Goal: Task Accomplishment & Management: Manage account settings

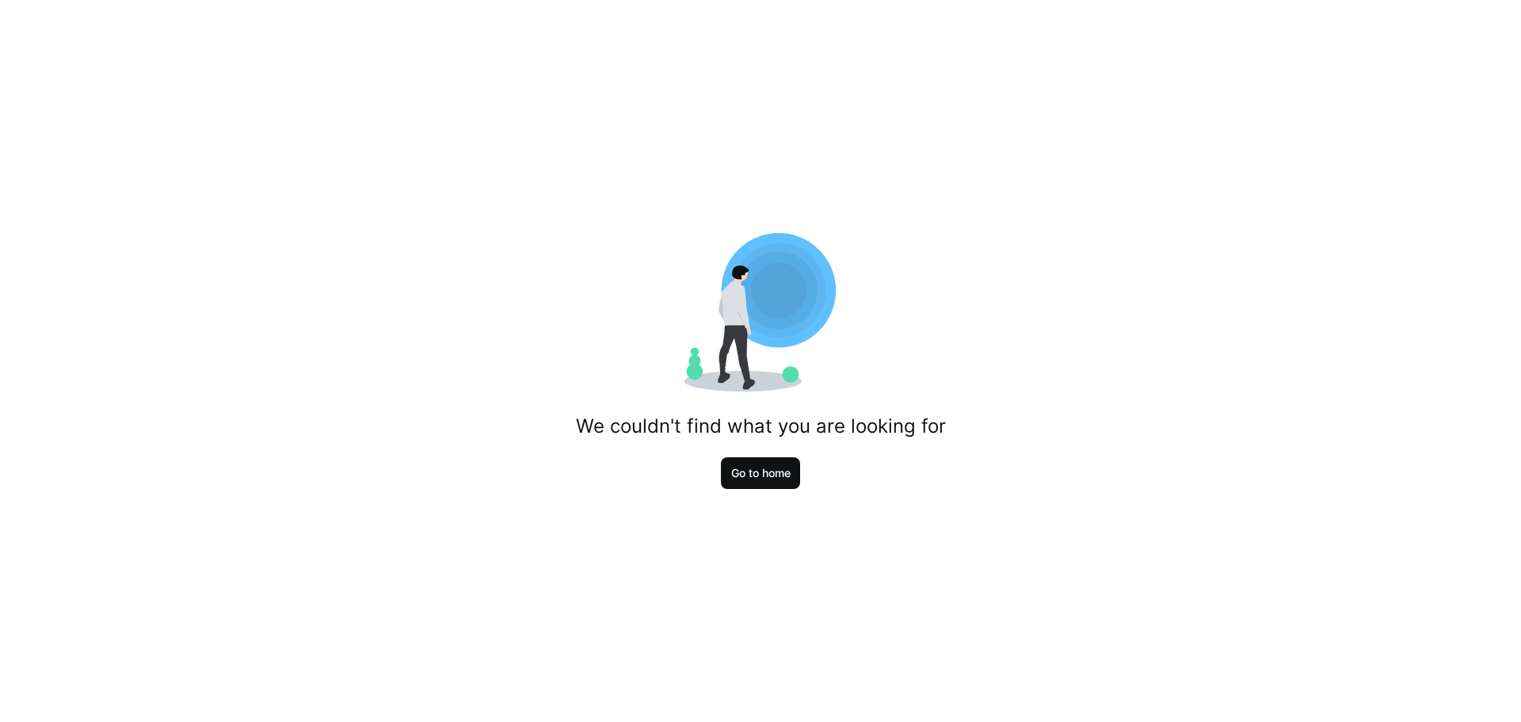
click at [783, 470] on span "Go to home" at bounding box center [761, 473] width 64 height 16
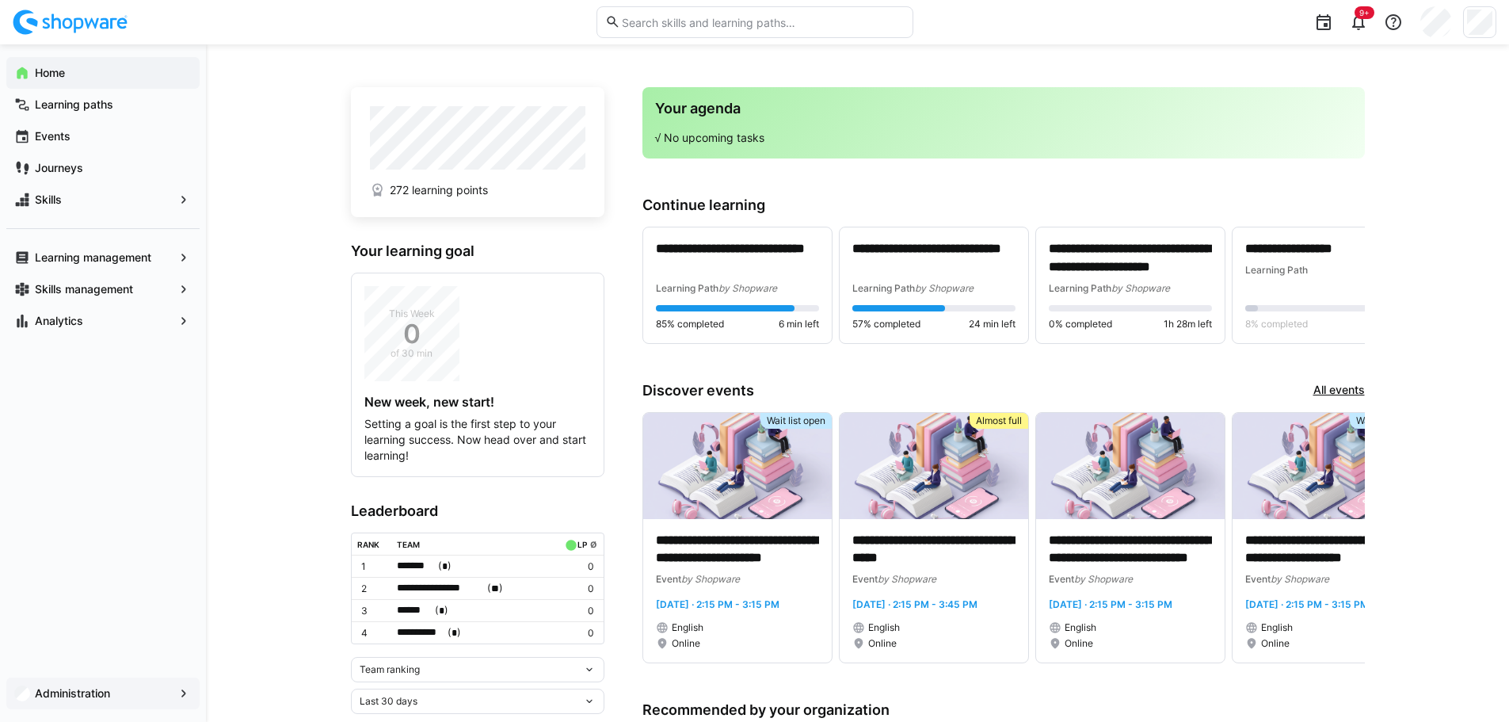
click at [117, 700] on span "Administration" at bounding box center [102, 693] width 141 height 16
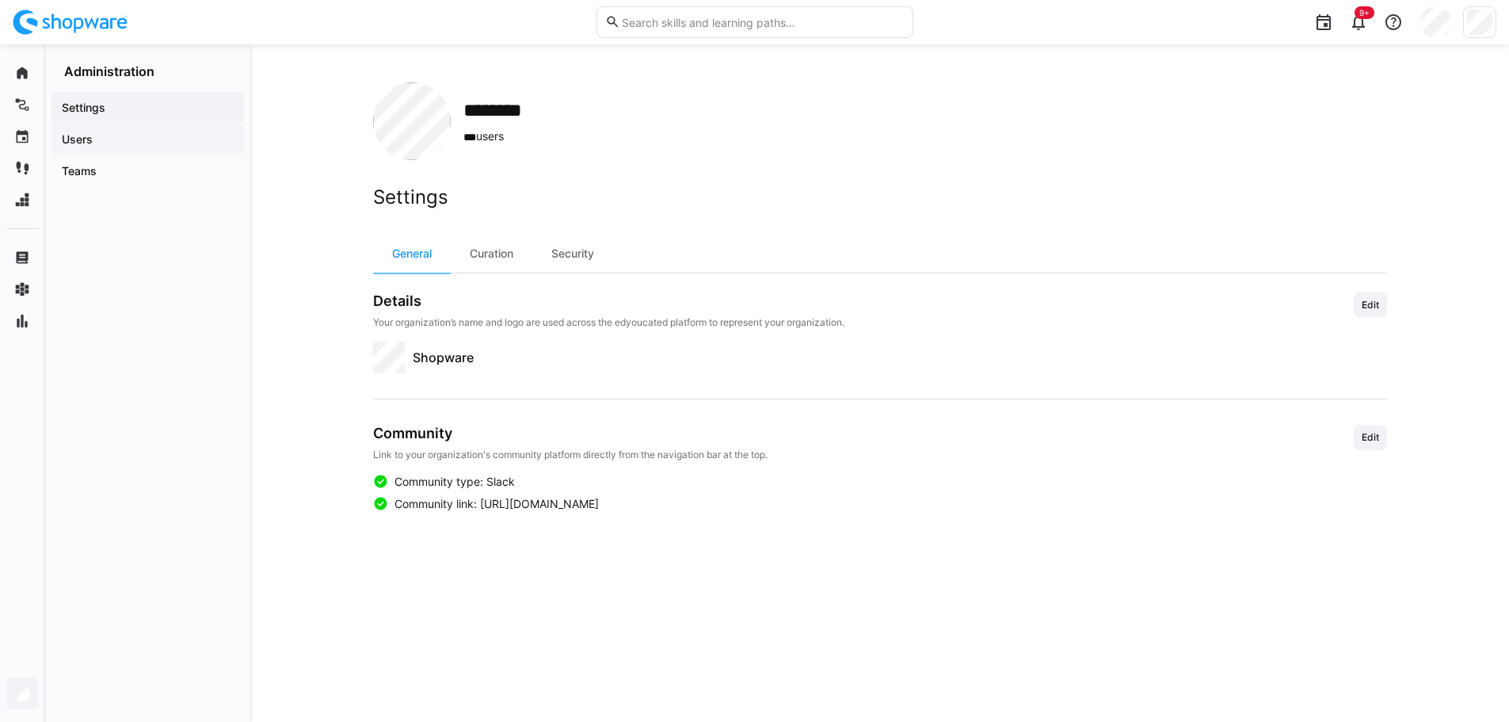
click at [0, 0] on app-navigation-label "Users" at bounding box center [0, 0] width 0 height 0
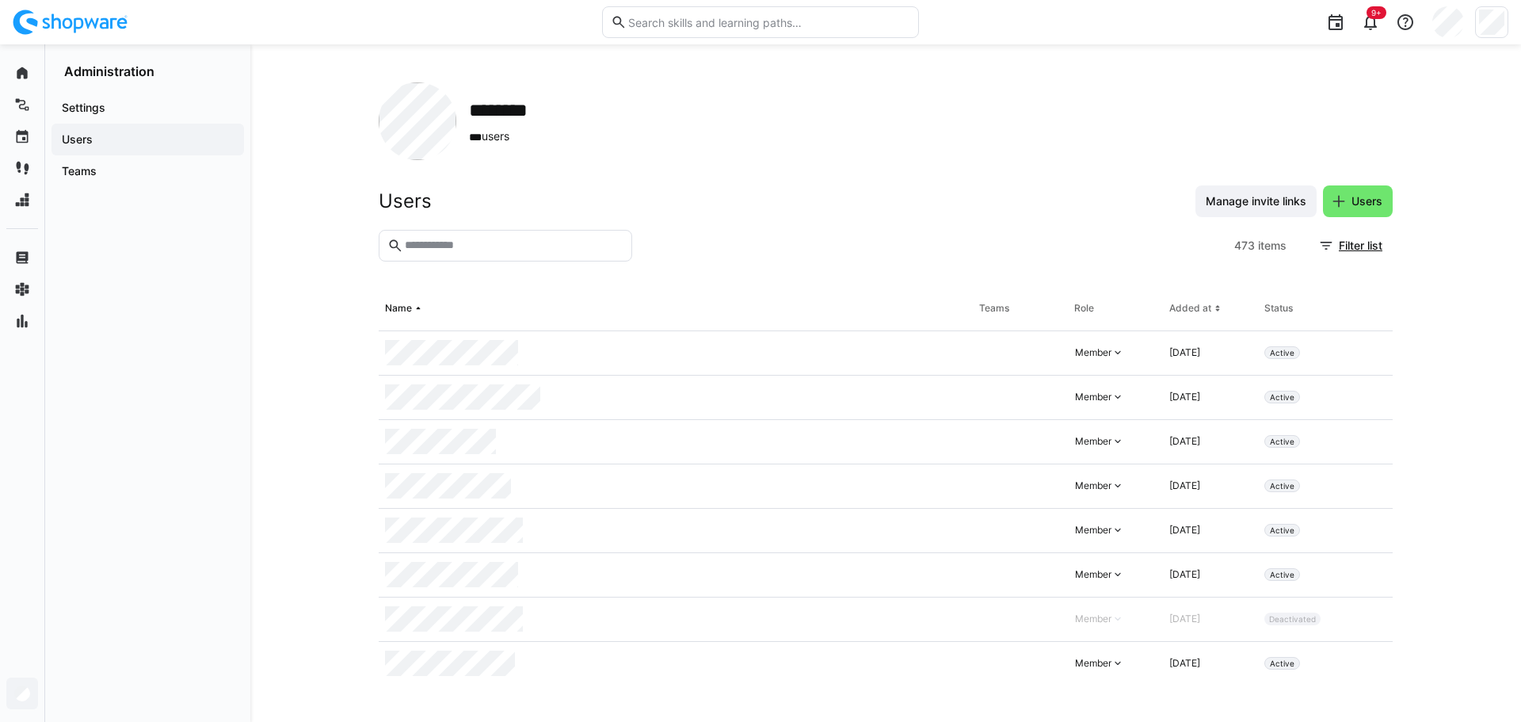
click at [521, 257] on eds-input at bounding box center [505, 246] width 253 height 32
click at [1372, 484] on eds-icon at bounding box center [1371, 485] width 13 height 13
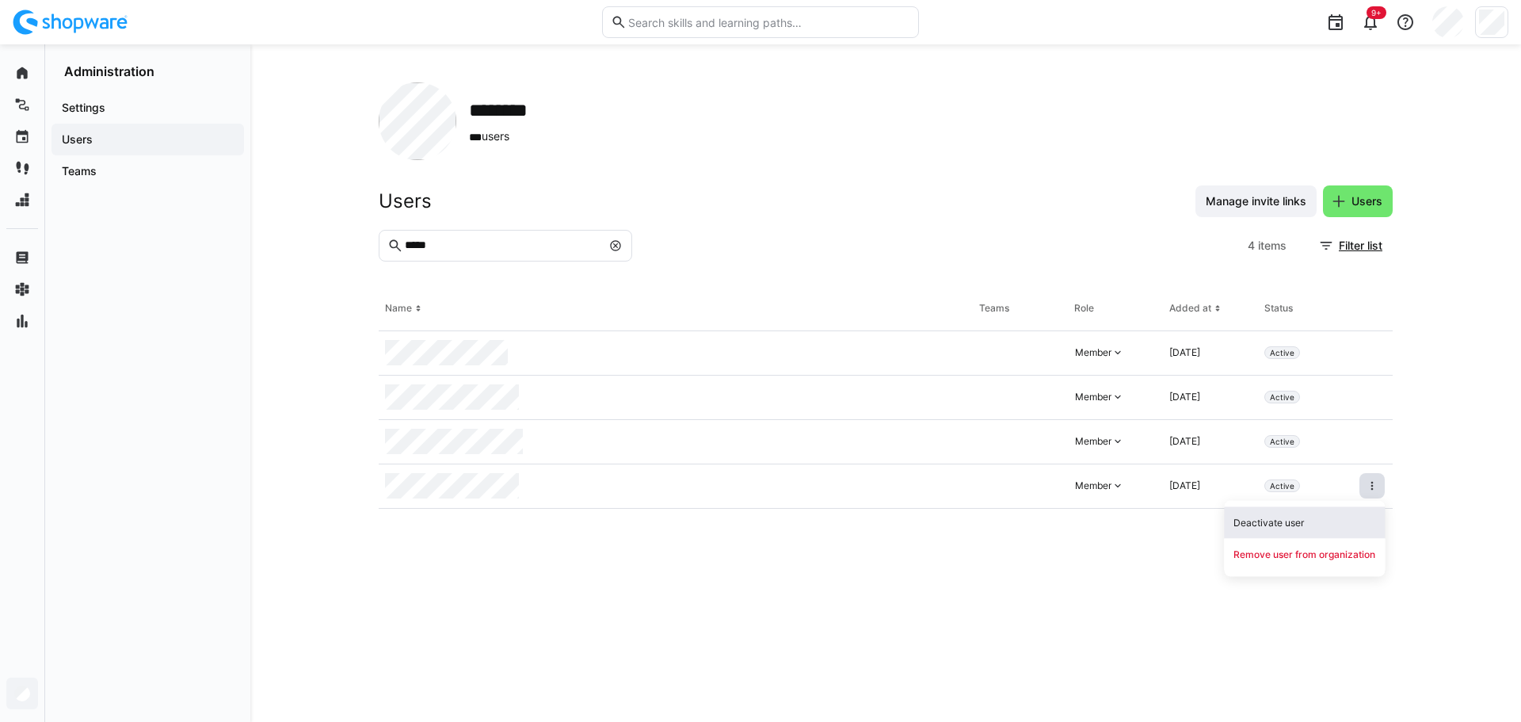
click at [1287, 520] on div "Deactivate user" at bounding box center [1304, 522] width 142 height 13
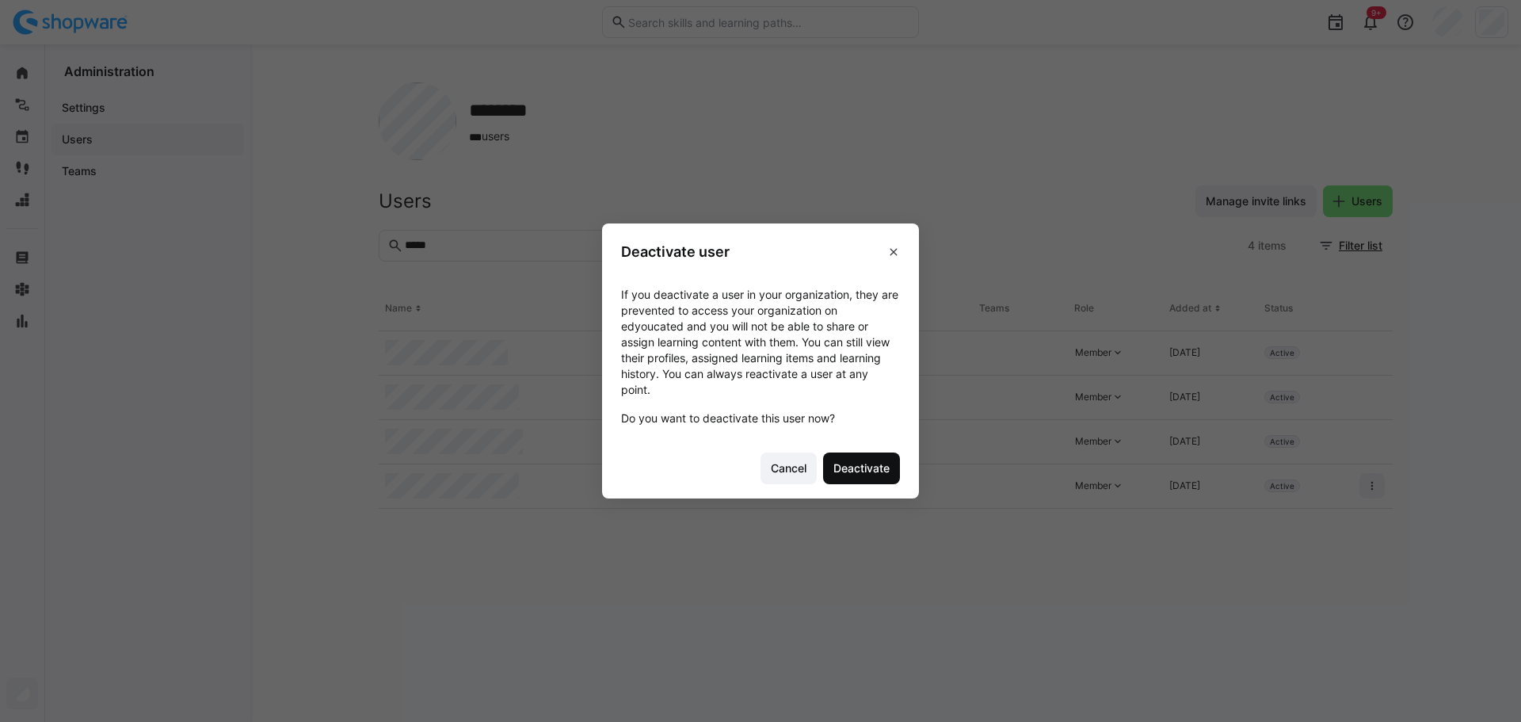
click at [853, 468] on span "Deactivate" at bounding box center [861, 468] width 61 height 16
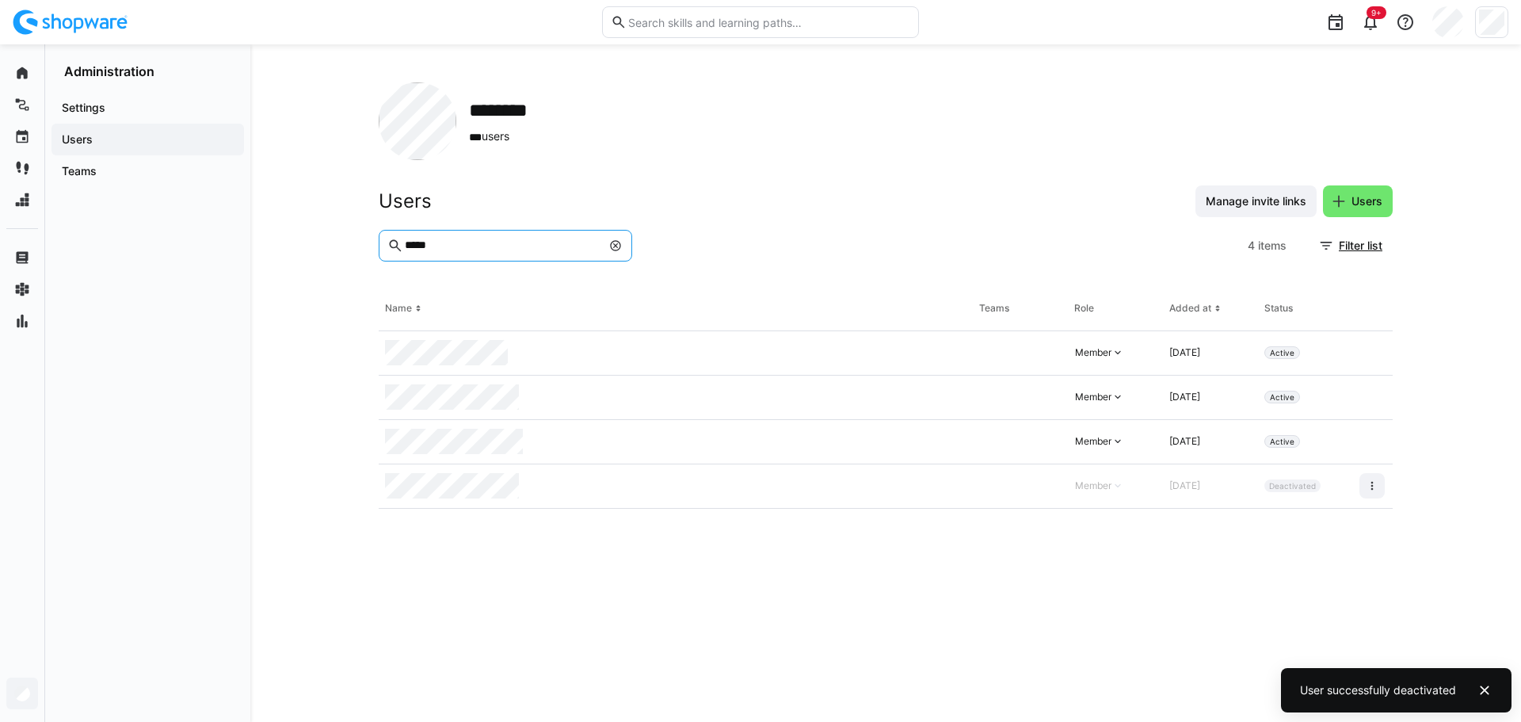
drag, startPoint x: 451, startPoint y: 246, endPoint x: 368, endPoint y: 238, distance: 84.4
click at [375, 238] on div "******** *** users Users Manage invite links Users ***** 4 items Filter list Na…" at bounding box center [885, 382] width 1270 height 677
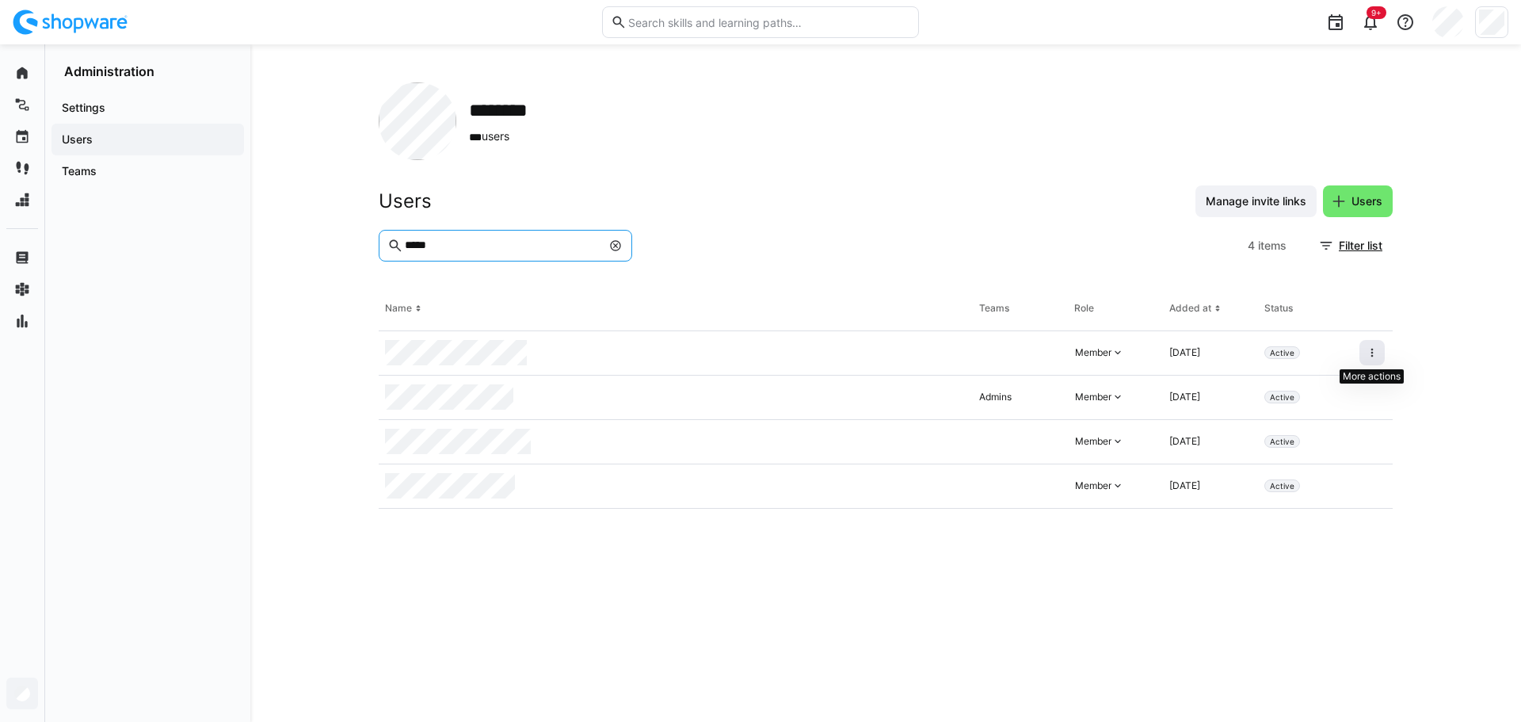
type input "*****"
click at [1375, 347] on eds-icon at bounding box center [1371, 352] width 13 height 13
click at [1263, 391] on div "Deactivate user" at bounding box center [1304, 389] width 142 height 13
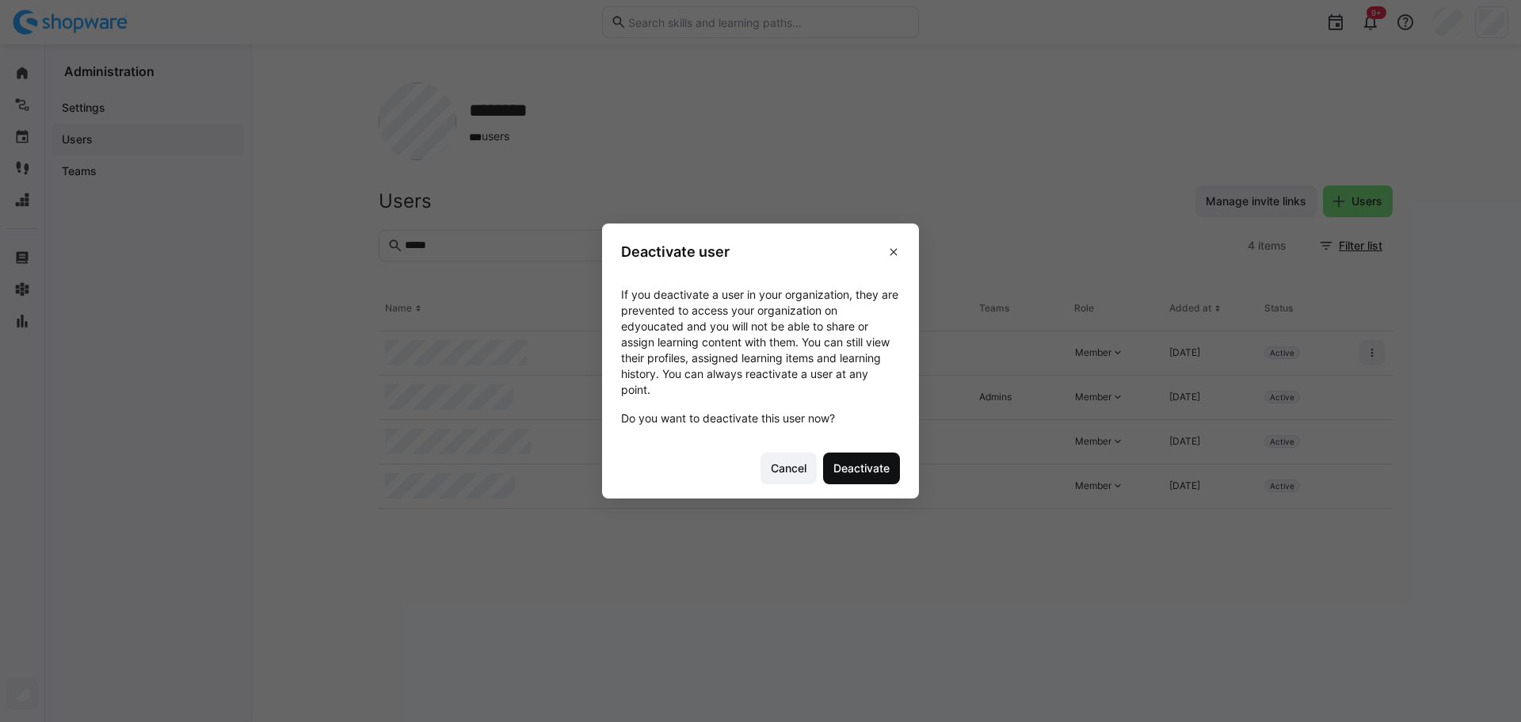
click at [864, 470] on span "Deactivate" at bounding box center [861, 468] width 61 height 16
